Goal: Navigation & Orientation: Go to known website

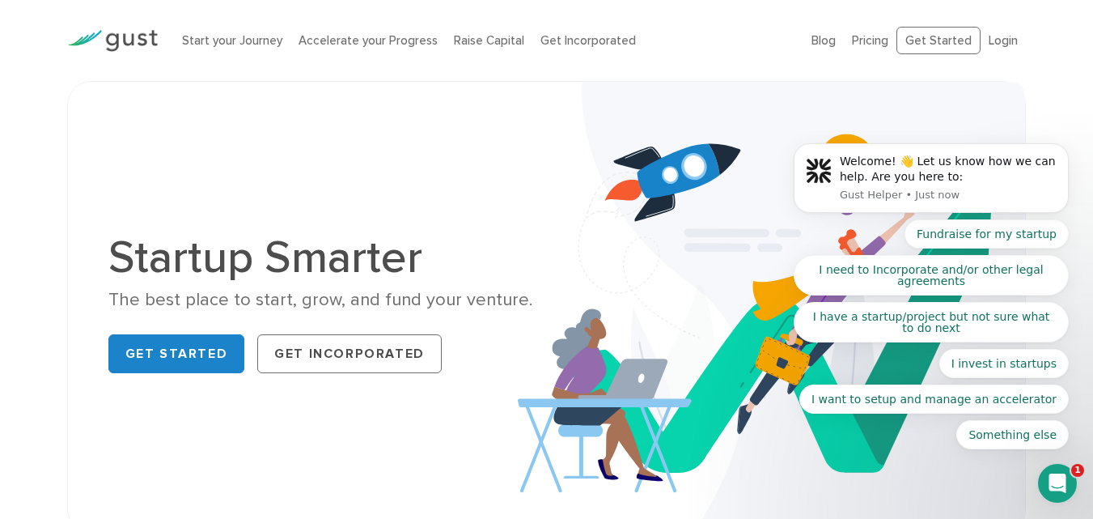
click at [993, 41] on body "Welcome! 👋 Let us know how we can help. Are you here to: Gust Helper • Just now…" at bounding box center [931, 182] width 311 height 573
click at [994, 45] on body "Welcome! 👋 Let us know how we can help. Are you here to: Gust Helper • Just now…" at bounding box center [931, 182] width 311 height 573
click at [995, 40] on body "Welcome! 👋 Let us know how we can help. Are you here to: Gust Helper • Just now…" at bounding box center [931, 182] width 311 height 573
click at [1003, 40] on body "Welcome! 👋 Let us know how we can help. Are you here to: Gust Helper • Just now…" at bounding box center [931, 182] width 311 height 573
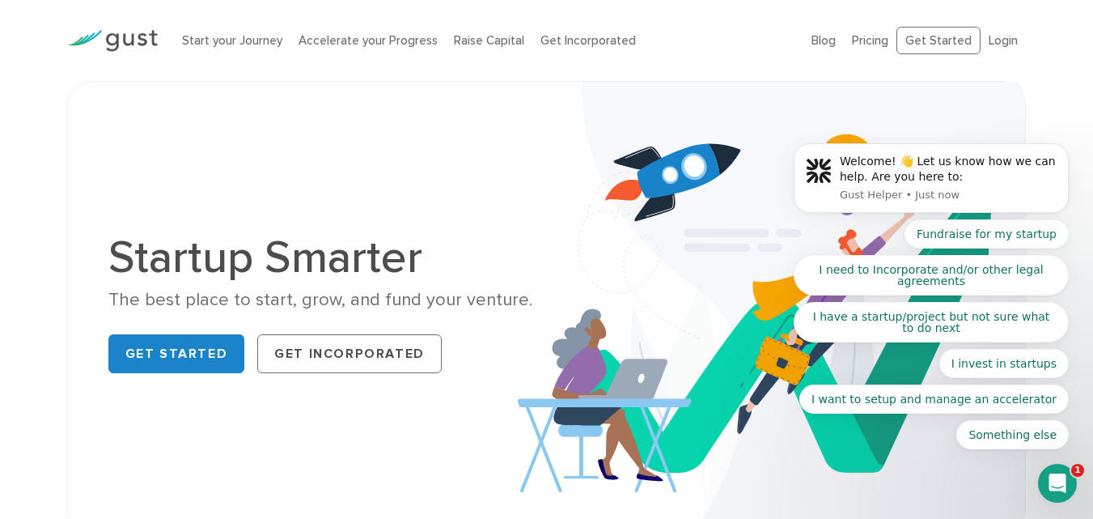
click at [926, 42] on body "Welcome! 👋 Let us know how we can help. Are you here to: Gust Helper • Just now…" at bounding box center [931, 182] width 311 height 573
click at [856, 39] on body "Welcome! 👋 Let us know how we can help. Are you here to: Gust Helper • Just now…" at bounding box center [931, 182] width 311 height 573
click at [810, 45] on body "Welcome! 👋 Let us know how we can help. Are you here to: Gust Helper • Just now…" at bounding box center [931, 182] width 311 height 573
click at [985, 42] on body "Welcome! 👋 Let us know how we can help. Are you here to: Gust Helper • Just now…" at bounding box center [931, 182] width 311 height 573
click at [167, 363] on link "Get Started" at bounding box center [176, 353] width 137 height 39
